Goal: Find specific page/section

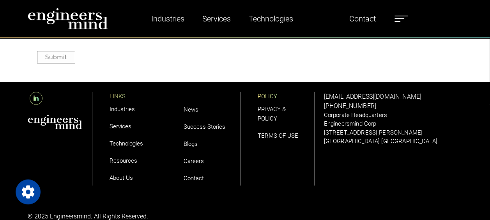
scroll to position [2227, 0]
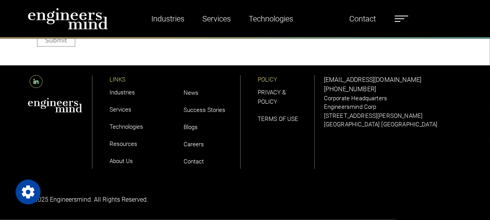
click at [196, 142] on link "Careers" at bounding box center [194, 144] width 20 height 7
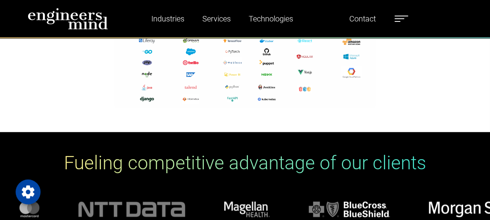
scroll to position [2015, 0]
